Goal: Information Seeking & Learning: Check status

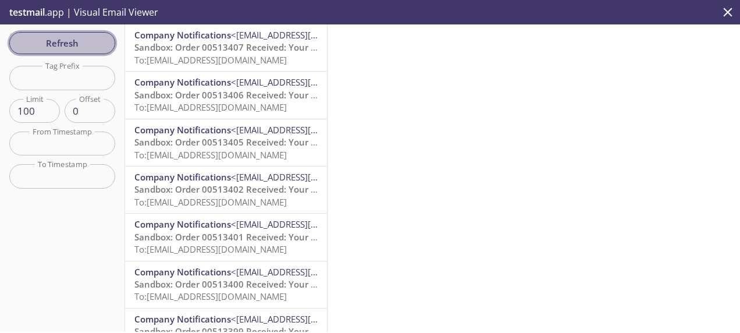
click at [81, 38] on span "Refresh" at bounding box center [62, 42] width 87 height 15
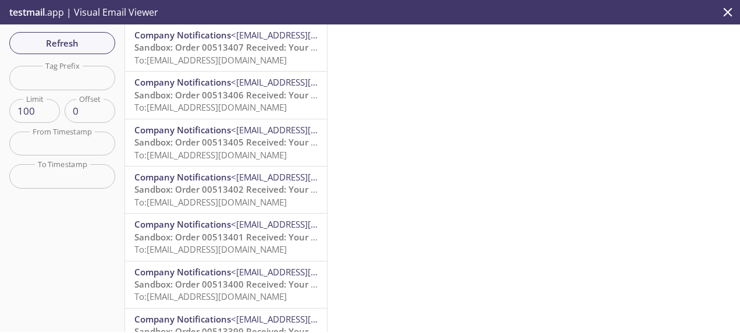
click at [241, 48] on span "Sandbox: Order 00513407 Received: Your order is being processed!" at bounding box center [274, 47] width 280 height 12
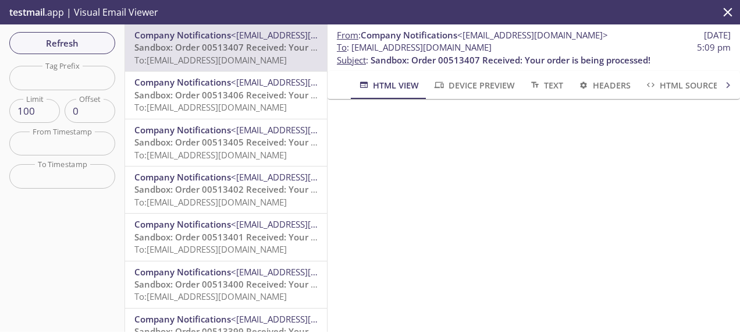
drag, startPoint x: 552, startPoint y: 48, endPoint x: 351, endPoint y: 45, distance: 200.2
click at [351, 45] on span "To : [EMAIL_ADDRESS][DOMAIN_NAME] 5:09 pm" at bounding box center [534, 47] width 394 height 12
copy span "[EMAIL_ADDRESS][DOMAIN_NAME]"
click at [80, 40] on span "Refresh" at bounding box center [62, 42] width 87 height 15
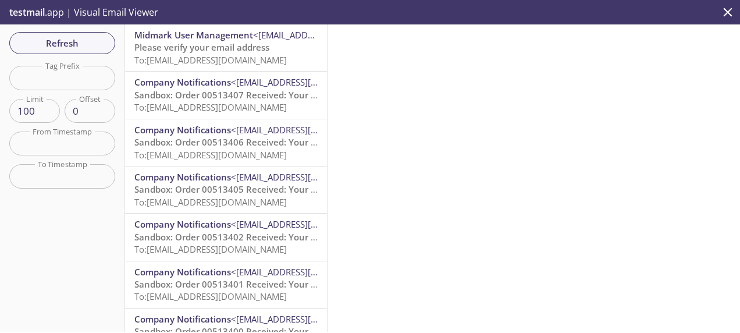
click at [250, 58] on span "To: [EMAIL_ADDRESS][DOMAIN_NAME]" at bounding box center [210, 60] width 152 height 12
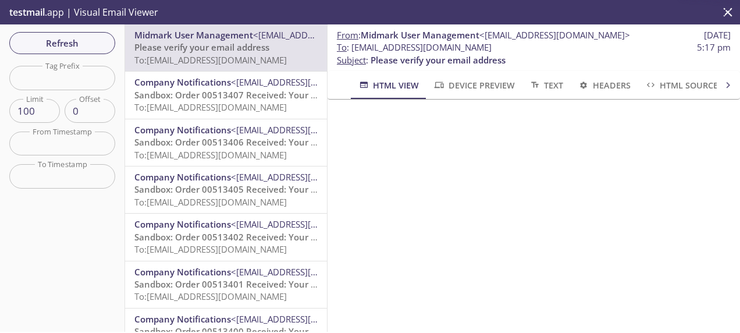
scroll to position [116, 0]
drag, startPoint x: 504, startPoint y: 45, endPoint x: 351, endPoint y: 49, distance: 152.5
click at [351, 49] on span "To : [EMAIL_ADDRESS][DOMAIN_NAME] 5:17 pm" at bounding box center [534, 47] width 394 height 12
copy span "[EMAIL_ADDRESS][DOMAIN_NAME]"
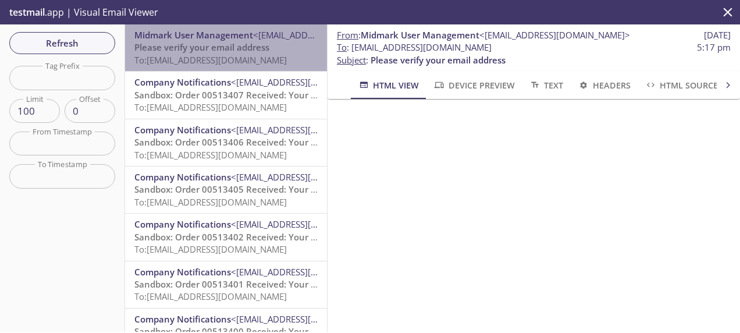
click at [240, 58] on span "To: [EMAIL_ADDRESS][DOMAIN_NAME]" at bounding box center [210, 60] width 152 height 12
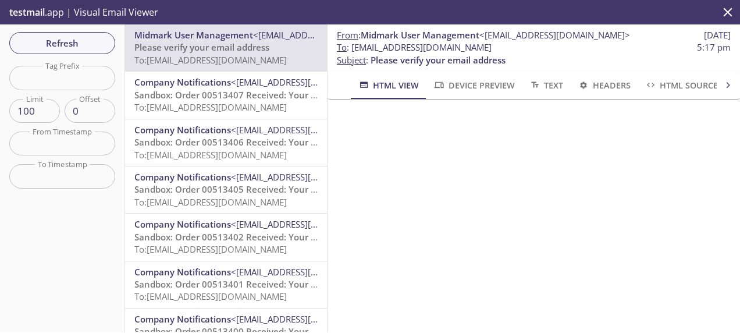
click at [509, 45] on span "To : [EMAIL_ADDRESS][DOMAIN_NAME] 5:17 pm" at bounding box center [534, 47] width 394 height 12
drag, startPoint x: 496, startPoint y: 47, endPoint x: 352, endPoint y: 49, distance: 143.7
click at [352, 49] on span "To : [EMAIL_ADDRESS][DOMAIN_NAME] 5:17 pm" at bounding box center [534, 47] width 394 height 12
copy span "[EMAIL_ADDRESS][DOMAIN_NAME]"
click at [527, 43] on span "To : [EMAIL_ADDRESS][DOMAIN_NAME] 5:17 pm" at bounding box center [534, 47] width 394 height 12
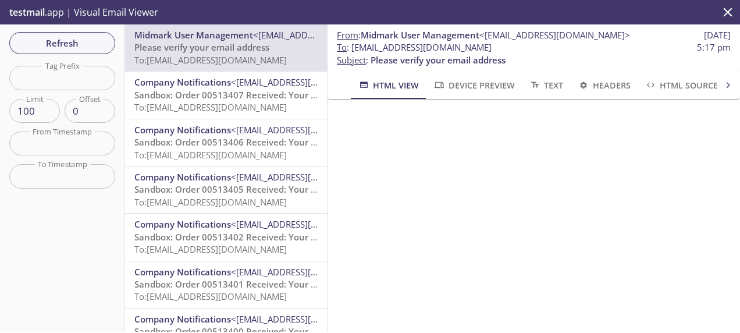
drag, startPoint x: 505, startPoint y: 47, endPoint x: 353, endPoint y: 49, distance: 151.9
click at [353, 49] on span "To : [EMAIL_ADDRESS][DOMAIN_NAME] 5:17 pm" at bounding box center [534, 47] width 394 height 12
click at [79, 41] on span "Refresh" at bounding box center [62, 42] width 87 height 15
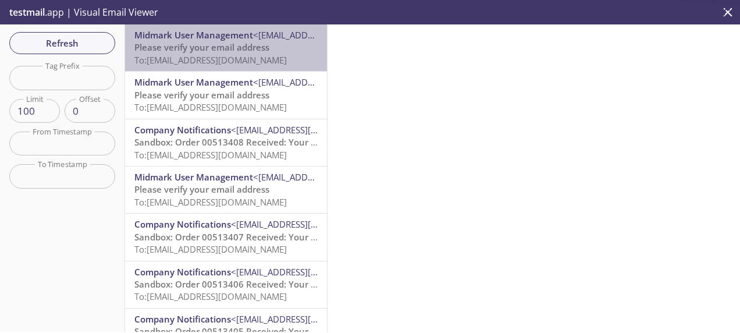
click at [229, 59] on span "To: [EMAIL_ADDRESS][DOMAIN_NAME]" at bounding box center [210, 60] width 152 height 12
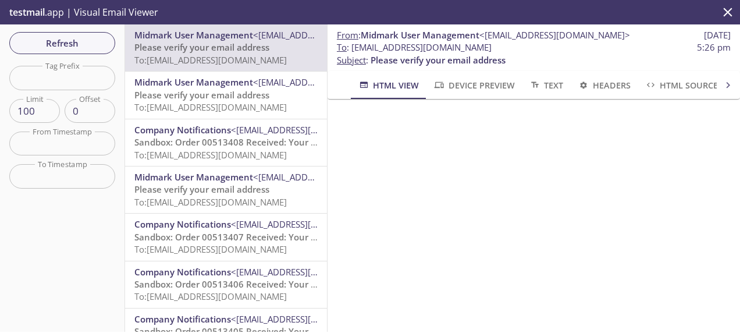
scroll to position [130, 0]
drag, startPoint x: 500, startPoint y: 49, endPoint x: 352, endPoint y: 46, distance: 148.4
click at [352, 46] on span "To : [EMAIL_ADDRESS][DOMAIN_NAME] 5:26 pm" at bounding box center [534, 47] width 394 height 12
copy span "[EMAIL_ADDRESS][DOMAIN_NAME]"
click at [511, 48] on span "To : [EMAIL_ADDRESS][DOMAIN_NAME] 5:26 pm" at bounding box center [534, 47] width 394 height 12
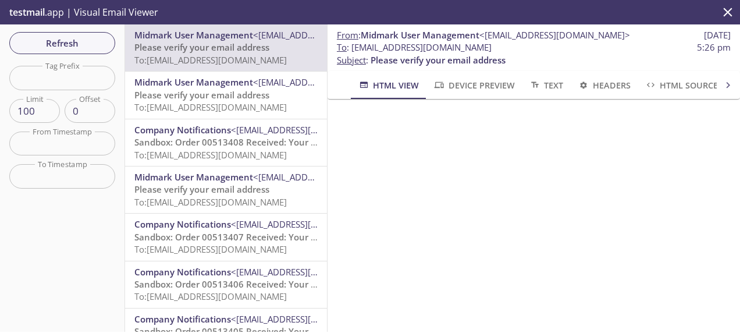
drag, startPoint x: 509, startPoint y: 48, endPoint x: 351, endPoint y: 45, distance: 157.7
click at [351, 45] on span "To : [EMAIL_ADDRESS][DOMAIN_NAME] 5:26 pm" at bounding box center [534, 47] width 394 height 12
copy span "[EMAIL_ADDRESS][DOMAIN_NAME]"
click at [515, 50] on span "To : [EMAIL_ADDRESS][DOMAIN_NAME] 5:26 pm" at bounding box center [534, 47] width 394 height 12
drag, startPoint x: 513, startPoint y: 49, endPoint x: 353, endPoint y: 51, distance: 160.6
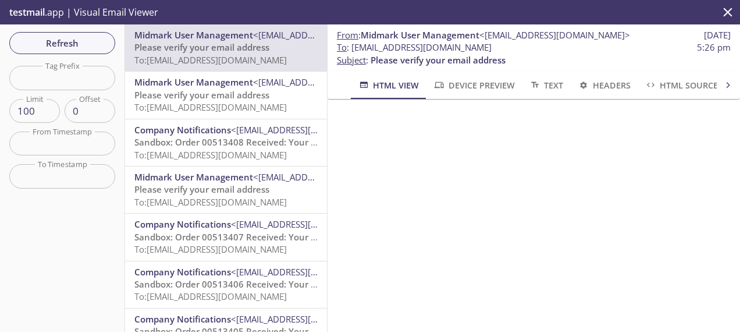
click at [353, 51] on span "To : [EMAIL_ADDRESS][DOMAIN_NAME] 5:26 pm" at bounding box center [534, 47] width 394 height 12
copy span "[EMAIL_ADDRESS][DOMAIN_NAME]"
click at [67, 37] on span "Refresh" at bounding box center [62, 42] width 87 height 15
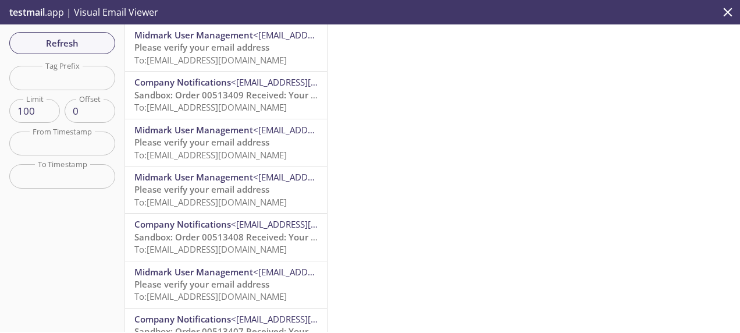
click at [241, 52] on span "Please verify your email address" at bounding box center [201, 47] width 135 height 12
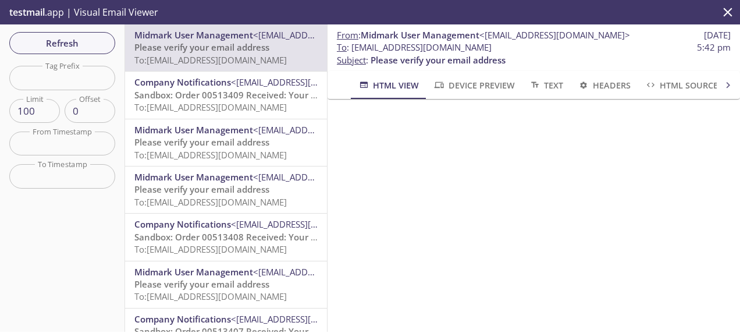
scroll to position [130, 0]
drag, startPoint x: 497, startPoint y: 49, endPoint x: 353, endPoint y: 52, distance: 144.3
click at [353, 52] on span "To : [EMAIL_ADDRESS][DOMAIN_NAME] 5:42 pm" at bounding box center [534, 47] width 394 height 12
copy span "[EMAIL_ADDRESS][DOMAIN_NAME]"
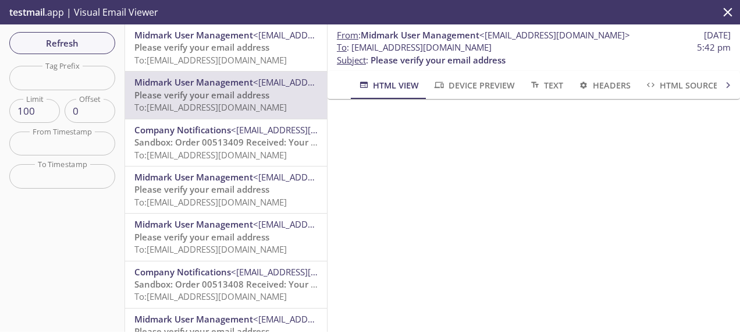
click at [538, 50] on span "To : [EMAIL_ADDRESS][DOMAIN_NAME] 5:42 pm" at bounding box center [534, 47] width 394 height 12
click at [505, 48] on span "To : [EMAIL_ADDRESS][DOMAIN_NAME] 5:42 pm" at bounding box center [534, 47] width 394 height 12
click at [512, 48] on span "To : [EMAIL_ADDRESS][DOMAIN_NAME] 5:42 pm" at bounding box center [534, 47] width 394 height 12
drag, startPoint x: 512, startPoint y: 48, endPoint x: 503, endPoint y: 48, distance: 8.7
click at [354, 48] on span "To : [EMAIL_ADDRESS][DOMAIN_NAME] 5:42 pm" at bounding box center [534, 47] width 394 height 12
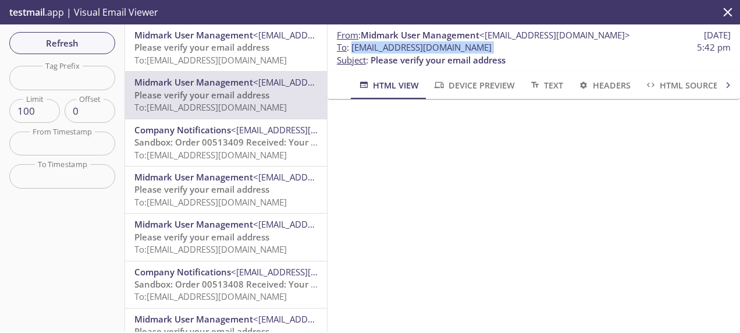
click at [506, 48] on span "To : [EMAIL_ADDRESS][DOMAIN_NAME] 5:42 pm" at bounding box center [534, 47] width 394 height 12
drag, startPoint x: 507, startPoint y: 49, endPoint x: 351, endPoint y: 49, distance: 155.3
click at [351, 49] on span "To : [EMAIL_ADDRESS][DOMAIN_NAME] 5:42 pm" at bounding box center [534, 47] width 394 height 12
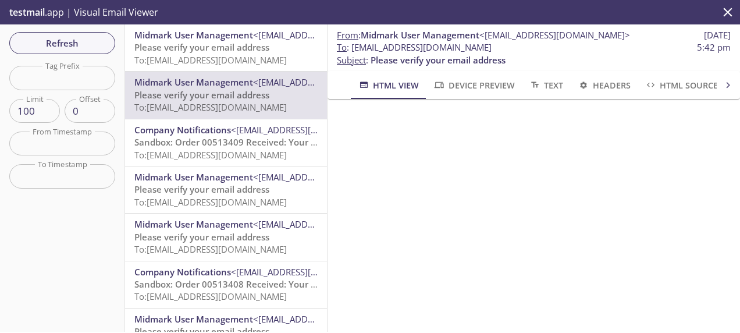
click at [513, 48] on span "To : [EMAIL_ADDRESS][DOMAIN_NAME] 5:42 pm" at bounding box center [534, 47] width 394 height 12
drag, startPoint x: 511, startPoint y: 48, endPoint x: 351, endPoint y: 48, distance: 159.4
click at [351, 48] on span "To : [EMAIL_ADDRESS][DOMAIN_NAME] 5:42 pm" at bounding box center [534, 47] width 394 height 12
copy span "[EMAIL_ADDRESS][DOMAIN_NAME]"
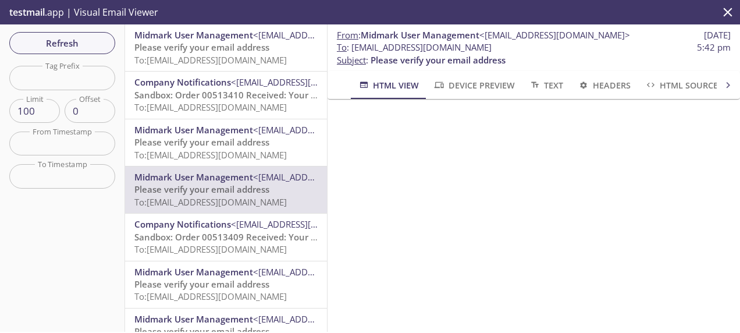
click at [506, 51] on span "To : [EMAIL_ADDRESS][DOMAIN_NAME] 5:42 pm" at bounding box center [534, 47] width 394 height 12
drag, startPoint x: 500, startPoint y: 48, endPoint x: 353, endPoint y: 50, distance: 147.8
click at [353, 50] on span "To : [EMAIL_ADDRESS][DOMAIN_NAME] 5:42 pm" at bounding box center [534, 47] width 394 height 12
copy span "[EMAIL_ADDRESS][DOMAIN_NAME]"
click at [76, 46] on span "Refresh" at bounding box center [62, 42] width 87 height 15
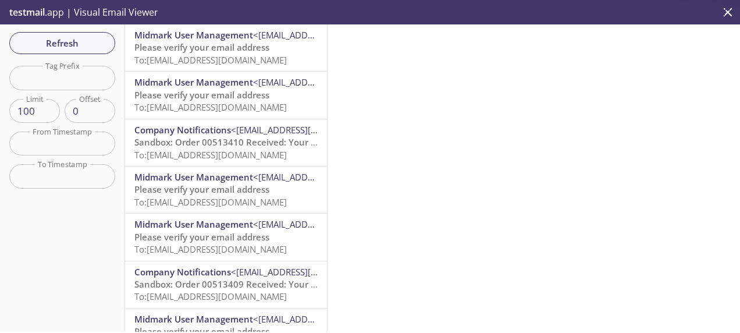
click at [215, 58] on span "To: [EMAIL_ADDRESS][DOMAIN_NAME]" at bounding box center [210, 60] width 152 height 12
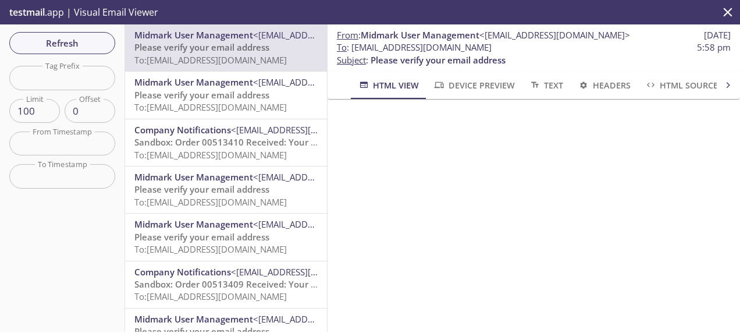
drag, startPoint x: 503, startPoint y: 48, endPoint x: 351, endPoint y: 47, distance: 151.9
click at [351, 47] on span "To : [EMAIL_ADDRESS][DOMAIN_NAME] 5:58 pm" at bounding box center [534, 47] width 394 height 12
click at [517, 48] on span "To : [EMAIL_ADDRESS][DOMAIN_NAME] 5:58 pm" at bounding box center [534, 47] width 394 height 12
drag, startPoint x: 504, startPoint y: 47, endPoint x: 351, endPoint y: 49, distance: 152.5
click at [351, 49] on span "To : [EMAIL_ADDRESS][DOMAIN_NAME] 5:58 pm" at bounding box center [534, 47] width 394 height 12
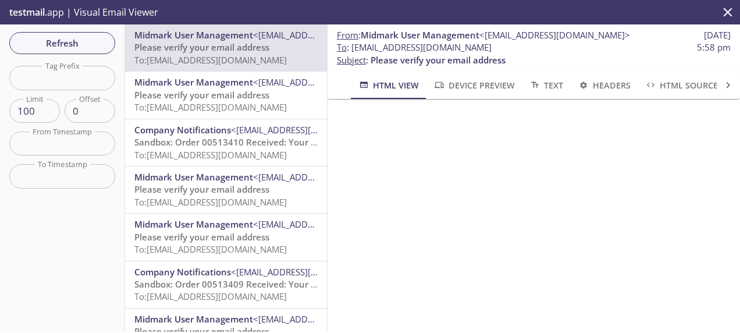
click at [513, 45] on span "To : [EMAIL_ADDRESS][DOMAIN_NAME] 5:58 pm" at bounding box center [534, 47] width 394 height 12
drag, startPoint x: 514, startPoint y: 48, endPoint x: 350, endPoint y: 45, distance: 163.5
click at [350, 45] on span "To : [EMAIL_ADDRESS][DOMAIN_NAME] 5:58 pm" at bounding box center [534, 47] width 394 height 12
click at [63, 45] on span "Refresh" at bounding box center [62, 42] width 87 height 15
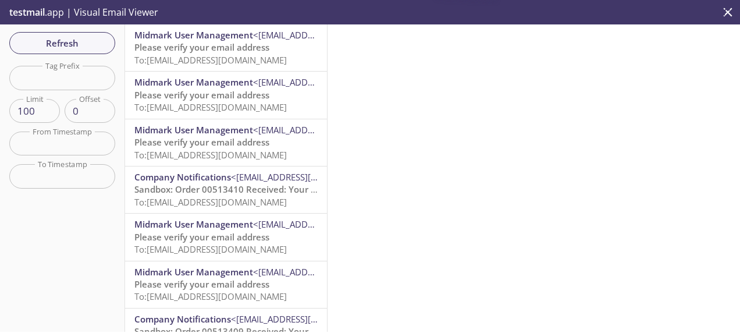
click at [230, 56] on span "To: [EMAIL_ADDRESS][DOMAIN_NAME]" at bounding box center [210, 60] width 152 height 12
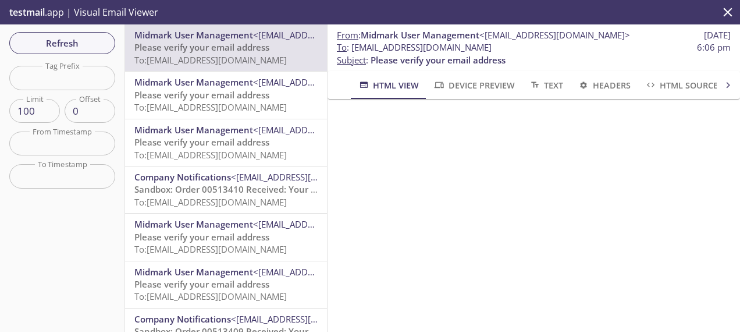
drag, startPoint x: 502, startPoint y: 50, endPoint x: 354, endPoint y: 48, distance: 147.8
click at [354, 48] on span "To : [EMAIL_ADDRESS][DOMAIN_NAME] 6:06 pm" at bounding box center [534, 47] width 394 height 12
click at [510, 48] on span "To : [EMAIL_ADDRESS][DOMAIN_NAME] 6:06 pm" at bounding box center [534, 47] width 394 height 12
click at [520, 46] on span "To : [EMAIL_ADDRESS][DOMAIN_NAME] 6:06 pm" at bounding box center [534, 47] width 394 height 12
drag, startPoint x: 507, startPoint y: 46, endPoint x: 351, endPoint y: 49, distance: 156.0
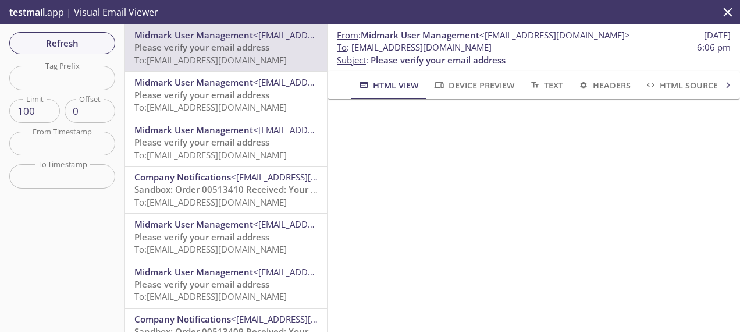
click at [351, 49] on span "To : [EMAIL_ADDRESS][DOMAIN_NAME] 6:06 pm" at bounding box center [534, 47] width 394 height 12
click at [84, 38] on span "Refresh" at bounding box center [62, 42] width 87 height 15
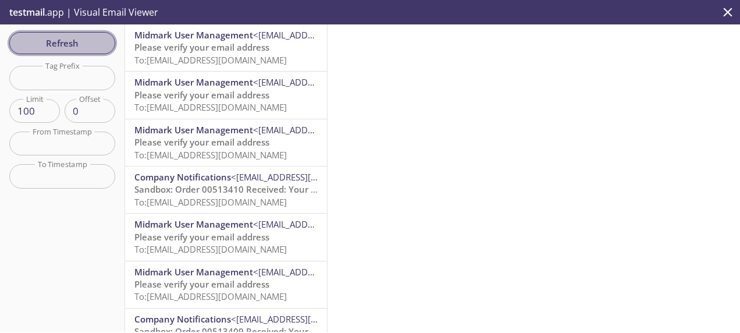
click at [65, 42] on span "Refresh" at bounding box center [62, 42] width 87 height 15
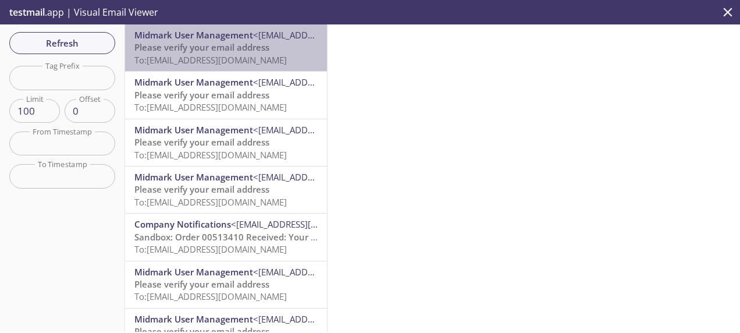
click at [241, 45] on span "Please verify your email address" at bounding box center [201, 47] width 135 height 12
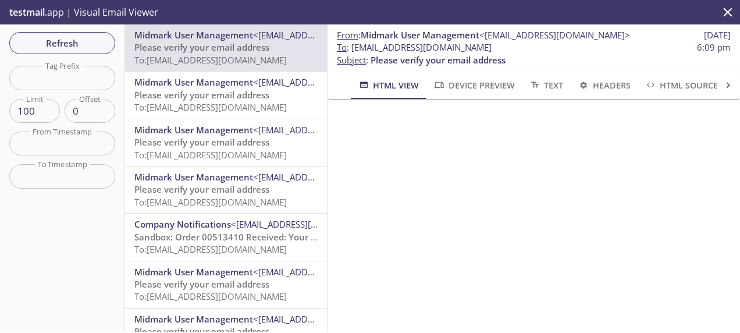
drag, startPoint x: 525, startPoint y: 48, endPoint x: 354, endPoint y: 49, distance: 171.1
click at [354, 49] on span "To : [EMAIL_ADDRESS][DOMAIN_NAME] 6:09 pm" at bounding box center [534, 47] width 394 height 12
click at [532, 50] on span "To : [EMAIL_ADDRESS][DOMAIN_NAME] 6:09 pm" at bounding box center [534, 47] width 394 height 12
click at [184, 96] on span "Please verify your email address" at bounding box center [201, 95] width 135 height 12
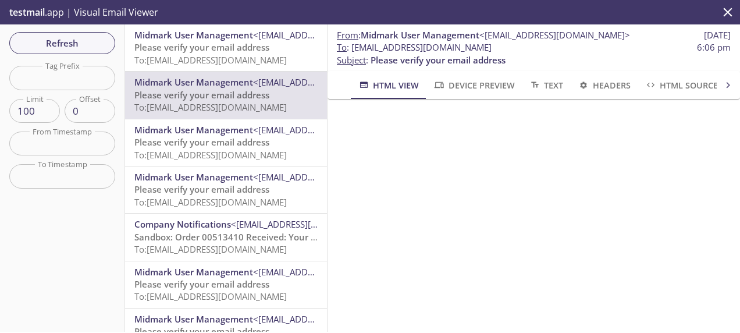
drag, startPoint x: 502, startPoint y: 51, endPoint x: 353, endPoint y: 49, distance: 149.0
click at [353, 49] on span "To : [EMAIL_ADDRESS][DOMAIN_NAME] 6:06 pm" at bounding box center [534, 47] width 394 height 12
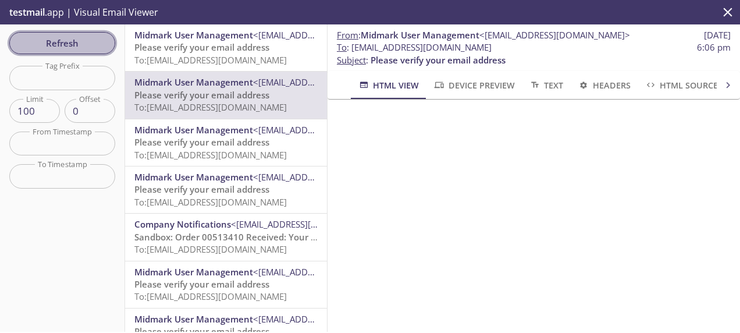
click at [95, 41] on span "Refresh" at bounding box center [62, 42] width 87 height 15
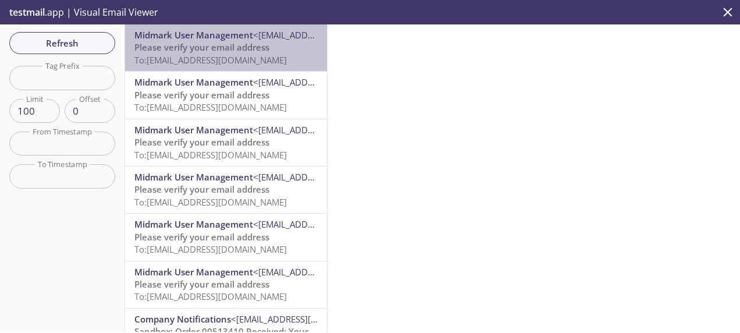
click at [287, 55] on span "To: [EMAIL_ADDRESS][DOMAIN_NAME]" at bounding box center [210, 60] width 152 height 12
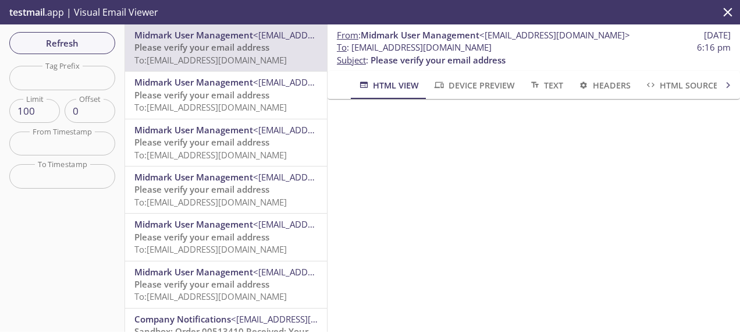
drag, startPoint x: 505, startPoint y: 47, endPoint x: 353, endPoint y: 44, distance: 152.5
click at [353, 44] on span "To : [EMAIL_ADDRESS][DOMAIN_NAME] 6:16 pm" at bounding box center [534, 47] width 394 height 12
